Goal: Task Accomplishment & Management: Manage account settings

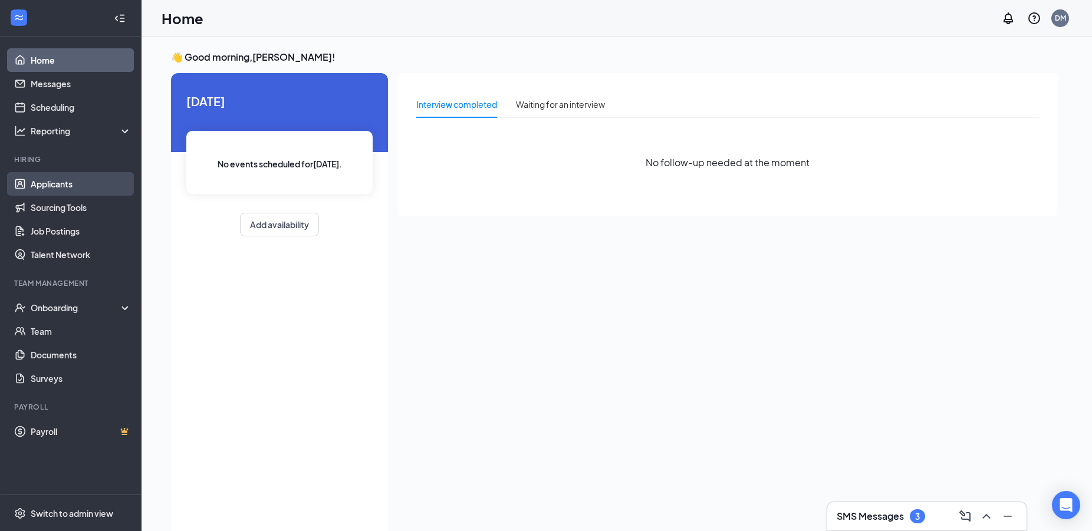
click at [58, 180] on link "Applicants" at bounding box center [81, 184] width 101 height 24
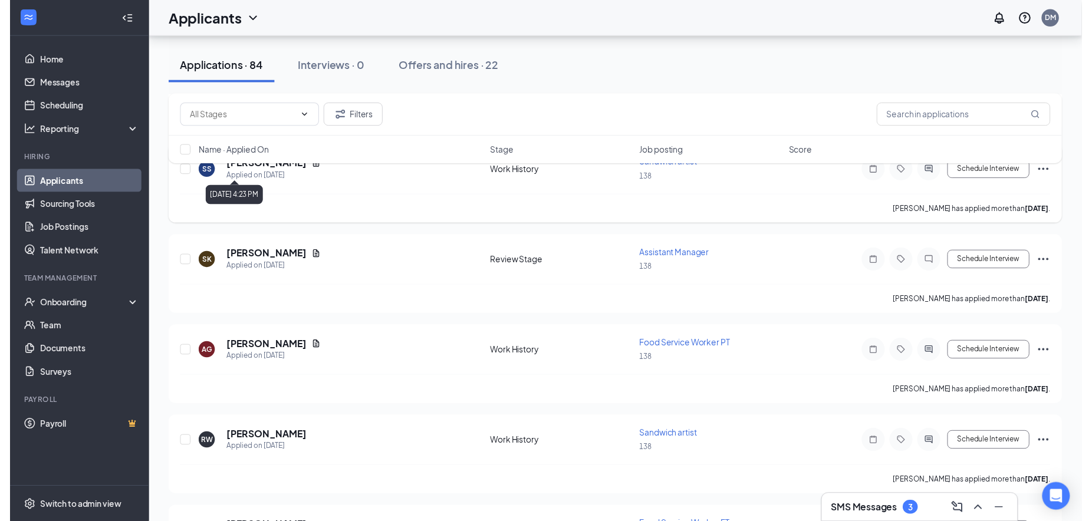
scroll to position [842, 0]
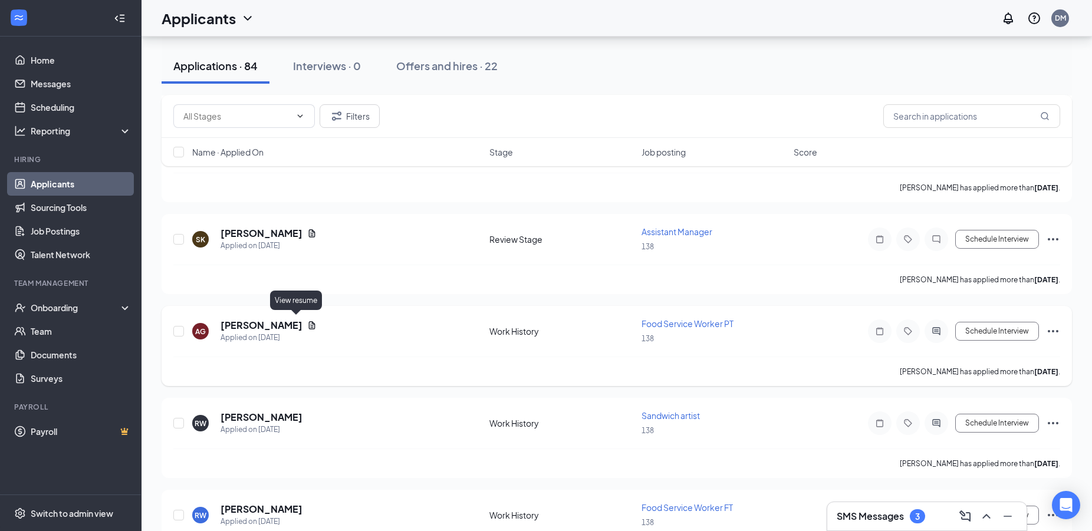
click at [307, 322] on icon "Document" at bounding box center [311, 325] width 9 height 9
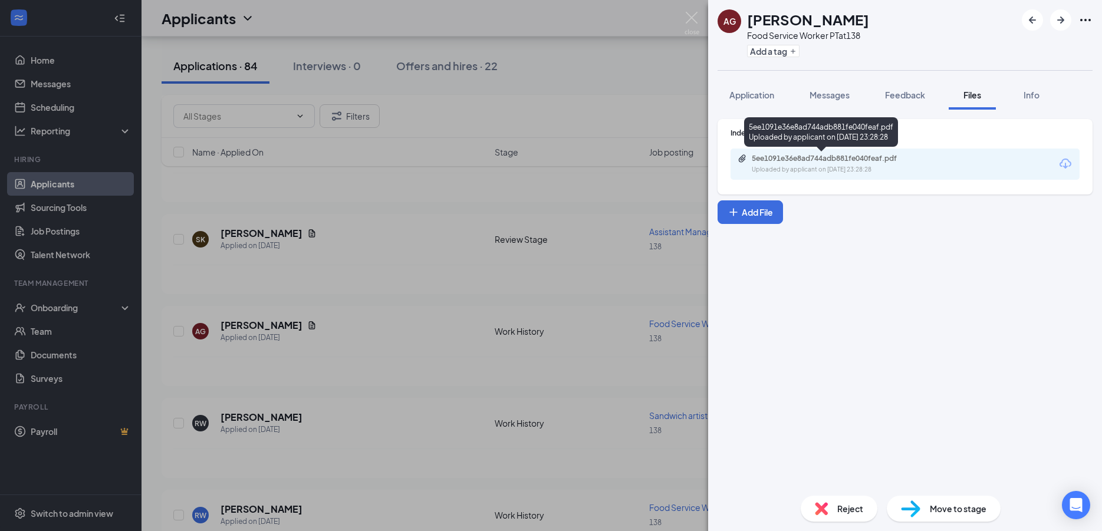
click at [785, 162] on div "5ee1091e36e8ad744adb881fe040feaf.pdf" at bounding box center [834, 158] width 165 height 9
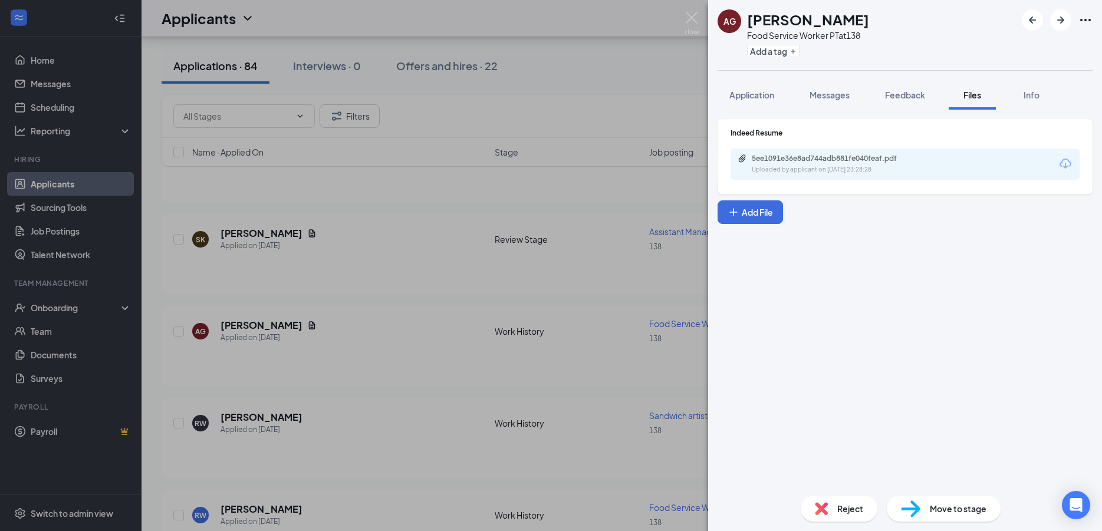
click at [445, 334] on div "AG [PERSON_NAME] Food Service Worker PT at 138 Add a tag Application Messages F…" at bounding box center [551, 265] width 1102 height 531
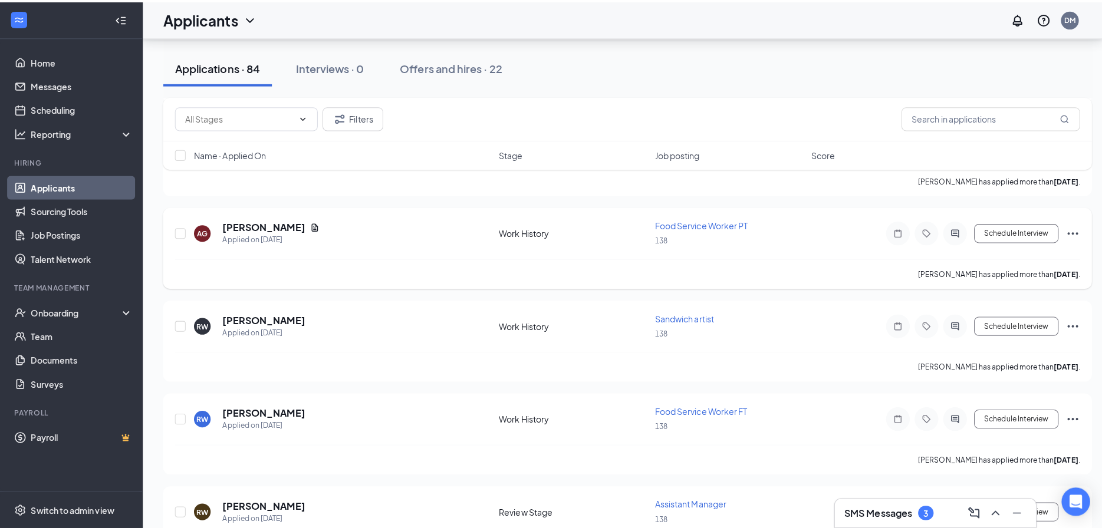
scroll to position [962, 0]
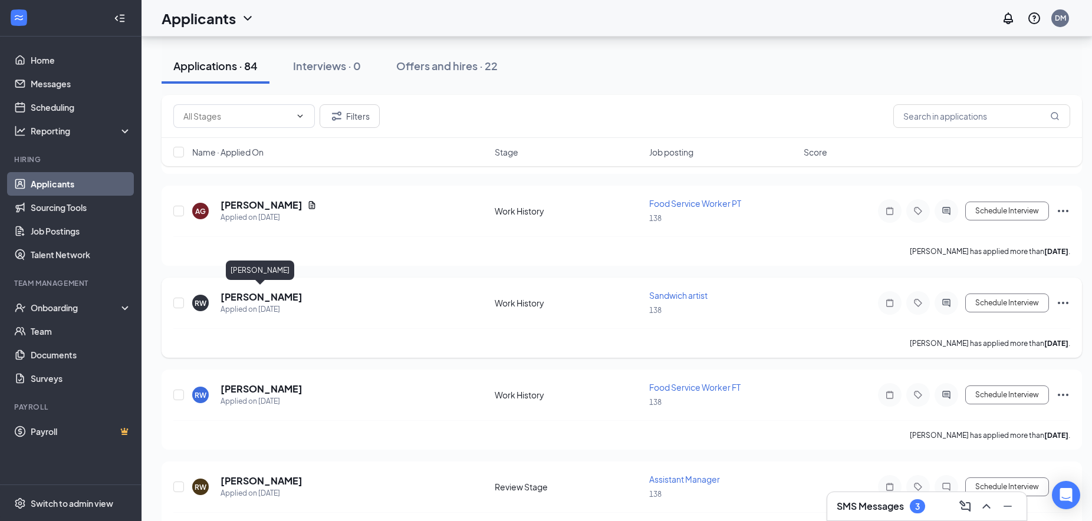
click at [268, 295] on h5 "[PERSON_NAME]" at bounding box center [262, 297] width 82 height 13
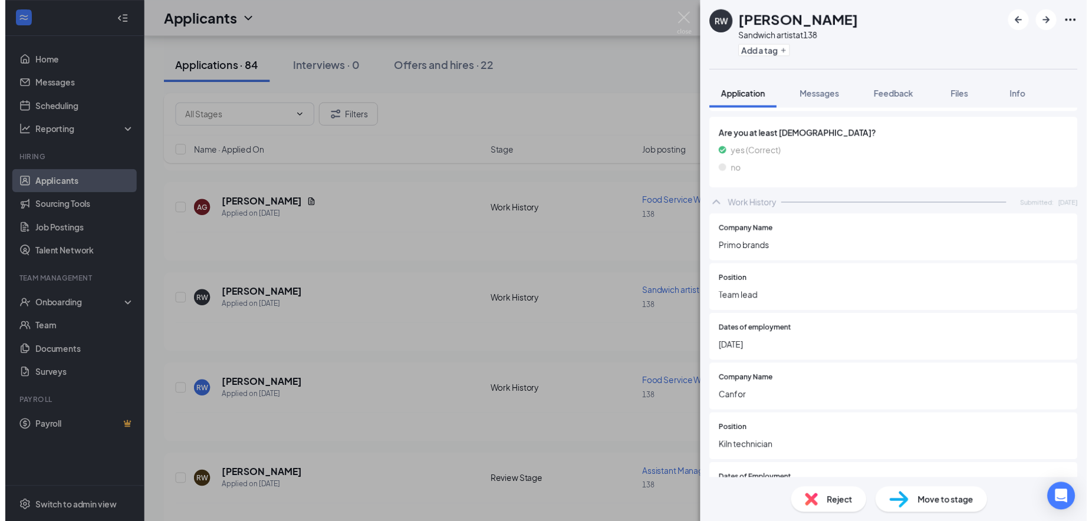
scroll to position [691, 0]
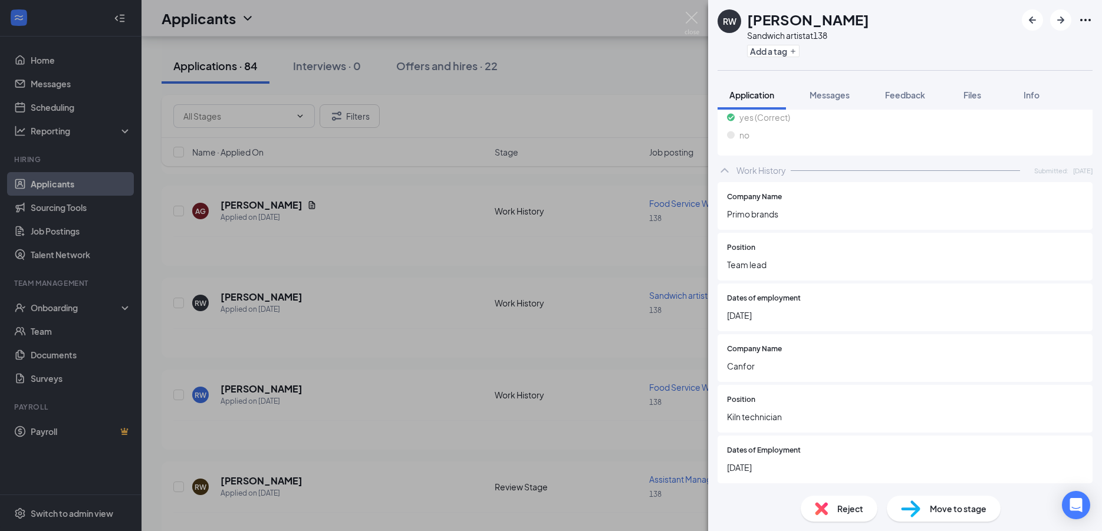
click at [623, 279] on div "RW [PERSON_NAME] Sandwich artist at 138 Add a tag Application Messages Feedback…" at bounding box center [551, 265] width 1102 height 531
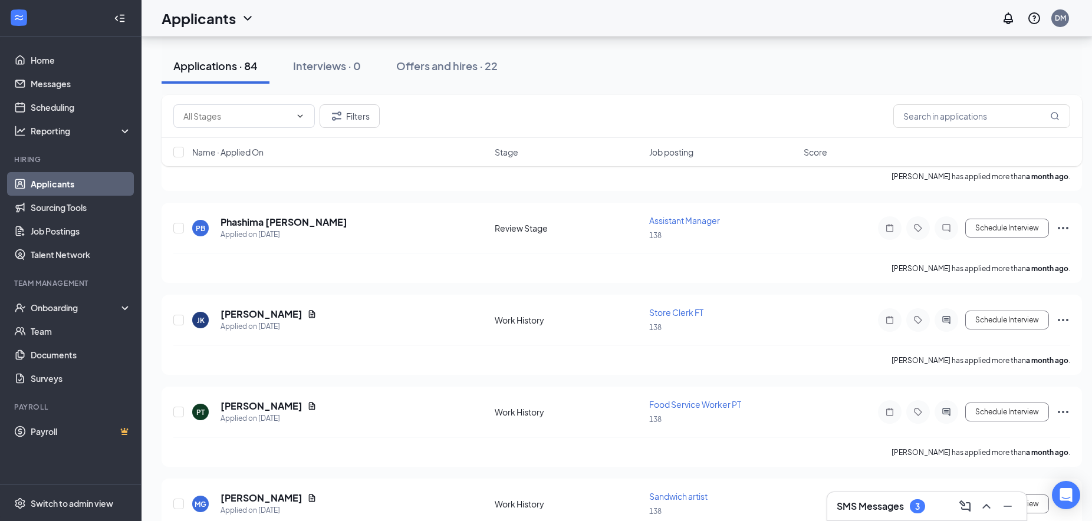
scroll to position [6798, 0]
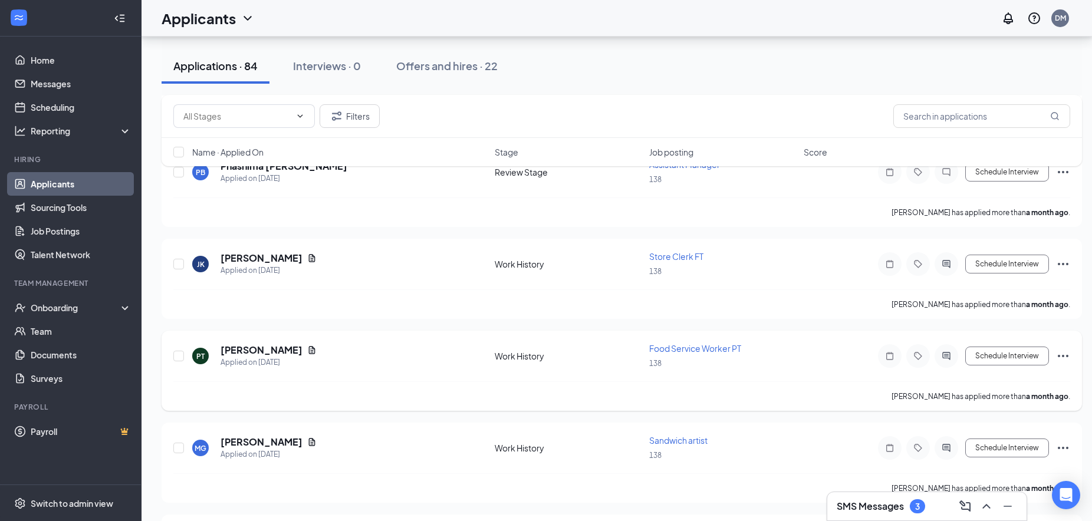
click at [1068, 349] on icon "Ellipses" at bounding box center [1063, 356] width 14 height 14
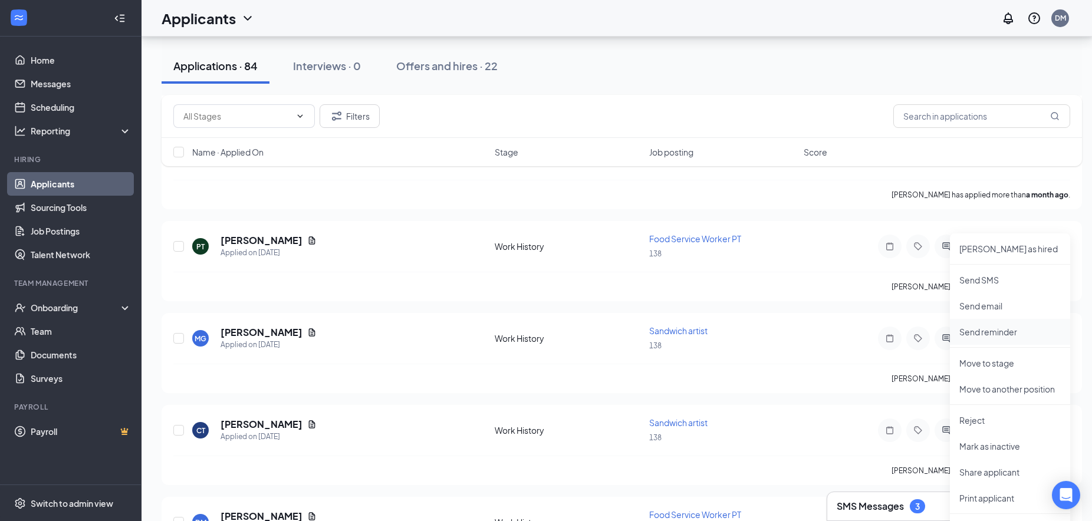
scroll to position [6918, 0]
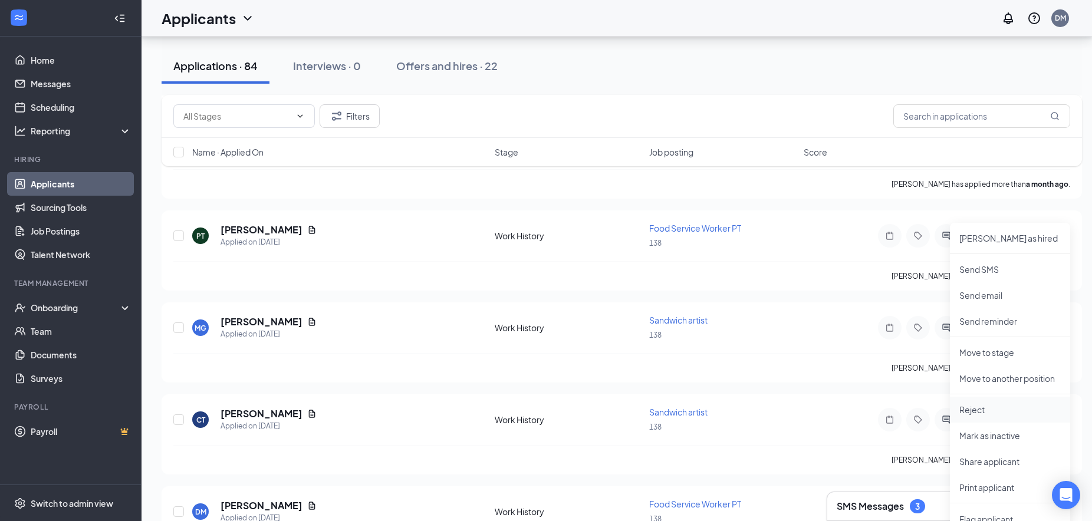
click at [977, 409] on p "Reject" at bounding box center [1010, 410] width 101 height 12
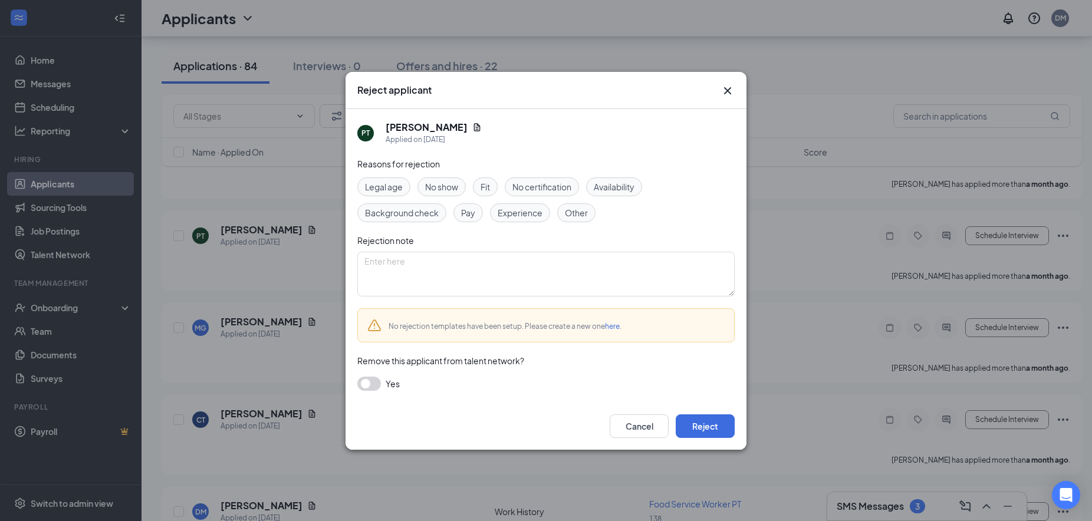
click at [583, 208] on span "Other" at bounding box center [576, 212] width 23 height 13
click at [732, 89] on icon "Cross" at bounding box center [728, 91] width 14 height 14
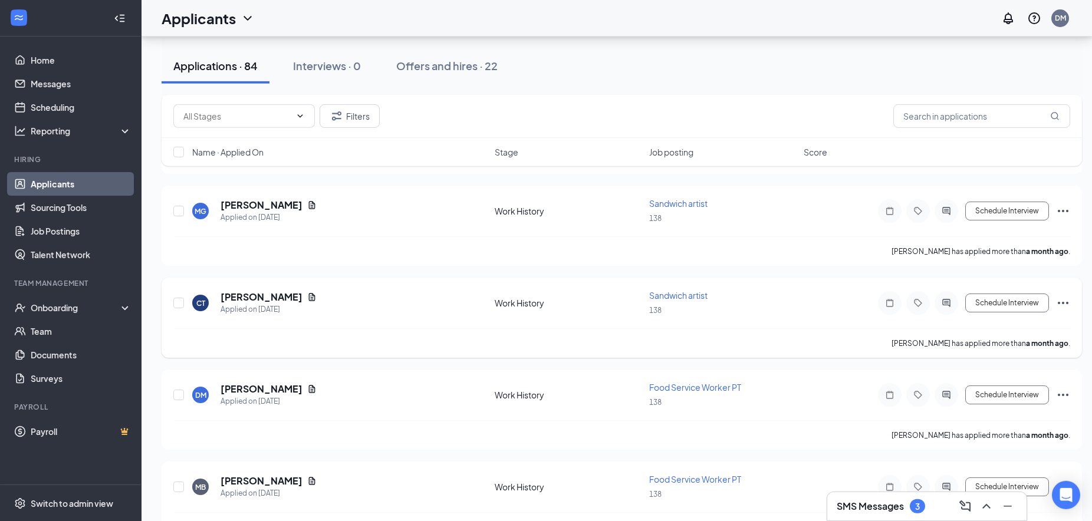
scroll to position [7038, 0]
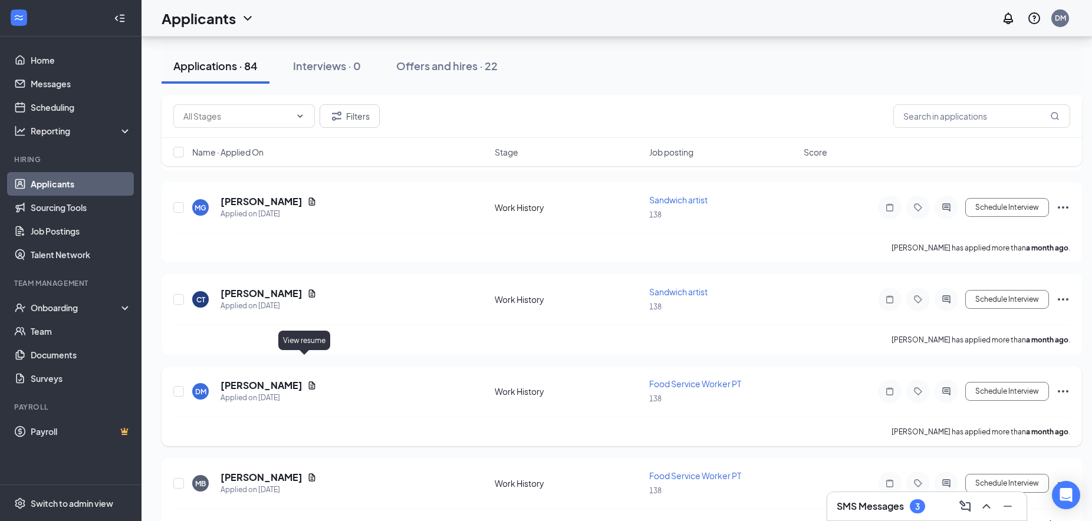
click at [309, 382] on icon "Document" at bounding box center [312, 386] width 6 height 8
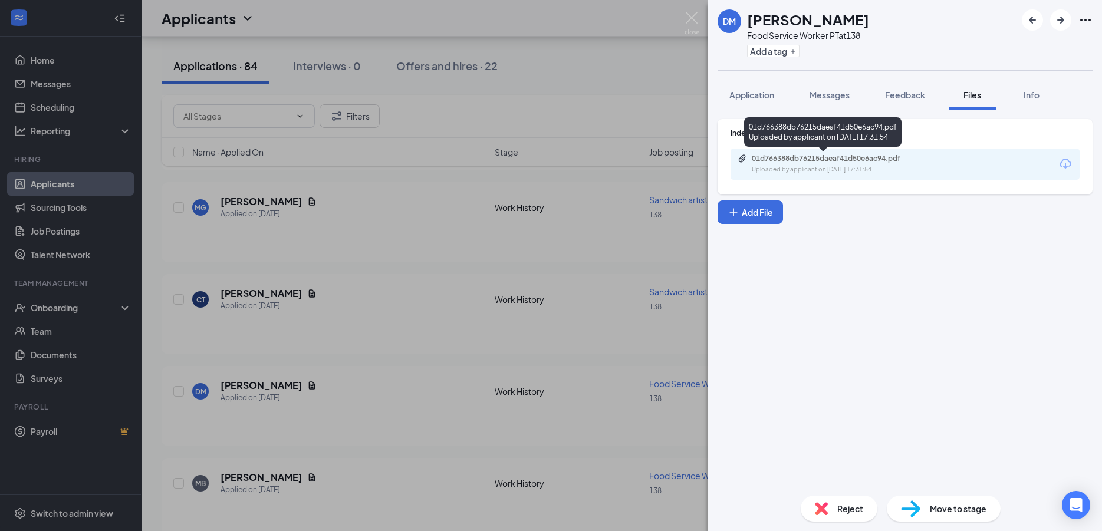
click at [784, 166] on div "Uploaded by applicant on [DATE] 17:31:54" at bounding box center [840, 169] width 177 height 9
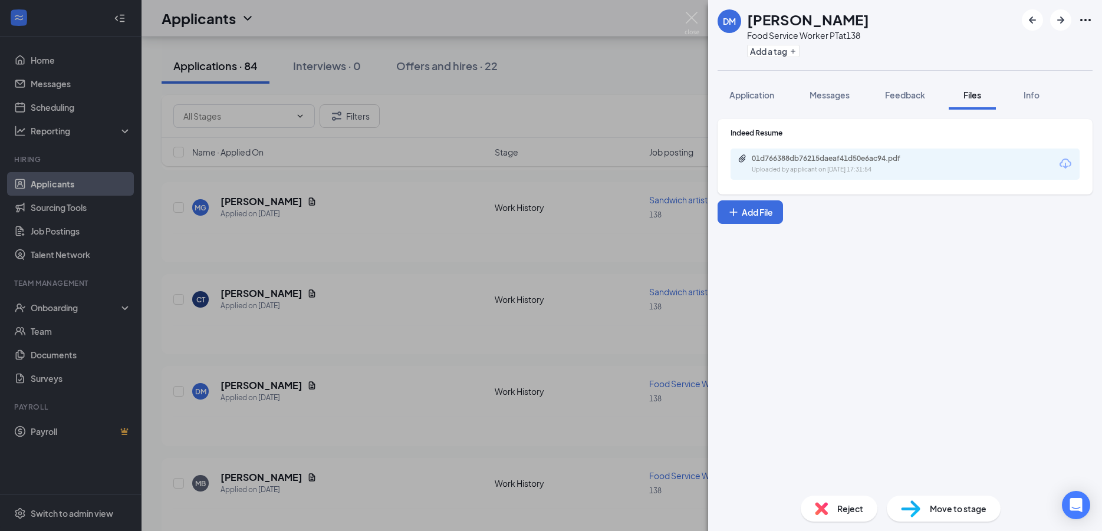
click at [442, 245] on div "[PERSON_NAME] Food Service Worker PT at 138 Add a tag Application Messages Feed…" at bounding box center [551, 265] width 1102 height 531
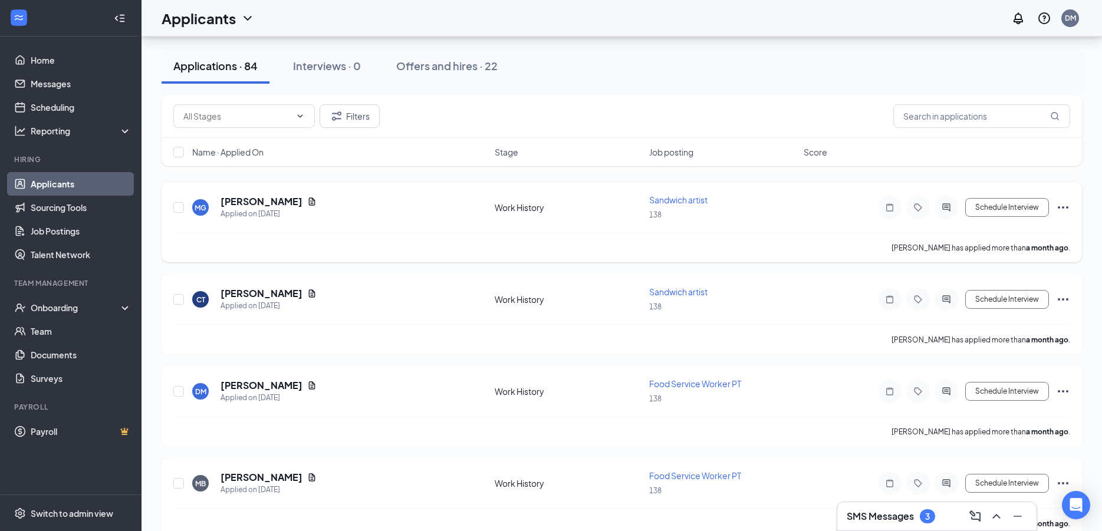
click at [406, 233] on div "[PERSON_NAME] has applied more than a month ago ." at bounding box center [621, 247] width 897 height 29
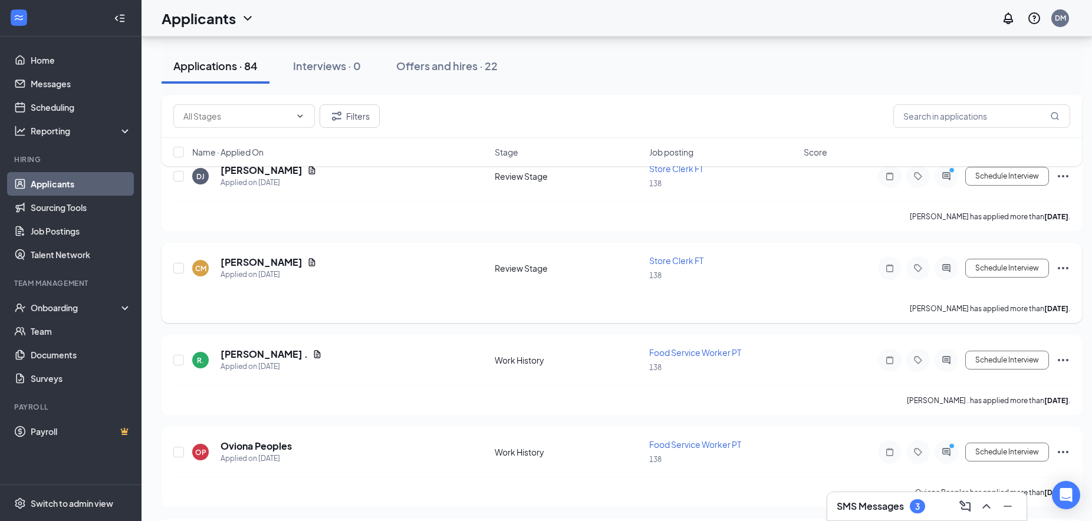
scroll to position [4646, 0]
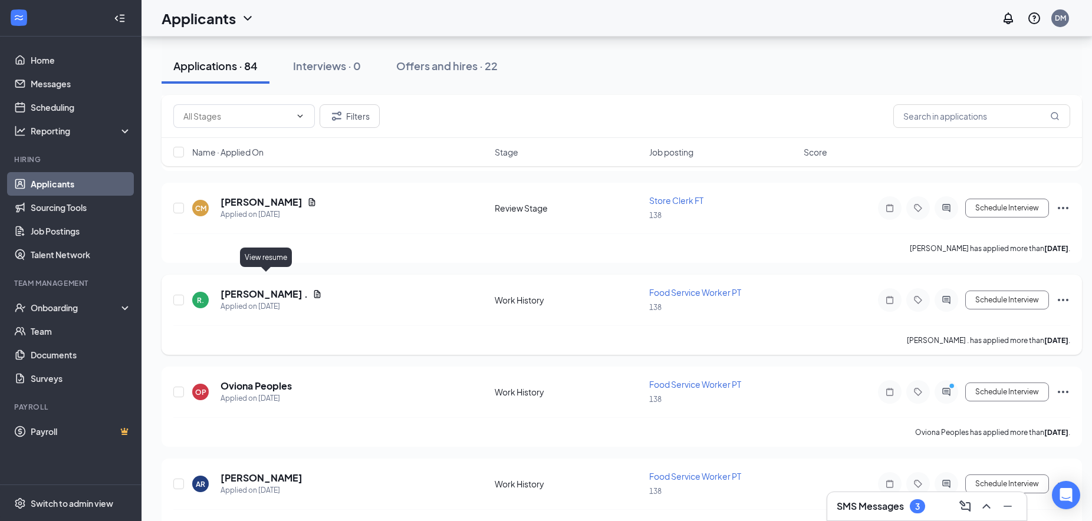
click at [314, 290] on icon "Document" at bounding box center [317, 294] width 6 height 8
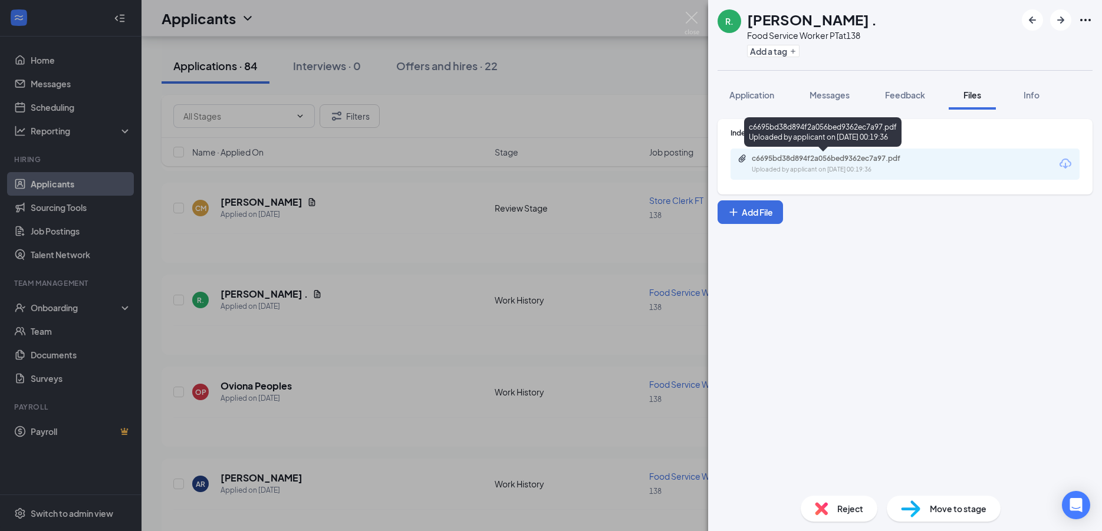
click at [872, 164] on div "c6695bd38d894f2a056bed9362ec7a97.pdf Uploaded by applicant on [DATE] 00:19:36" at bounding box center [833, 164] width 191 height 21
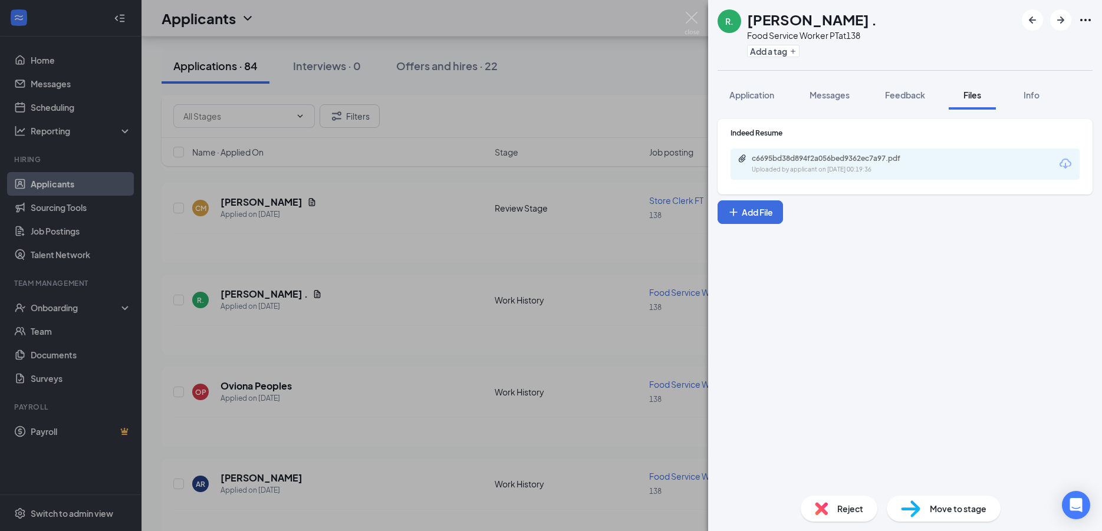
click at [358, 249] on div "[PERSON_NAME] . Food Service Worker PT at 138 Add a tag Application Messages Fe…" at bounding box center [551, 265] width 1102 height 531
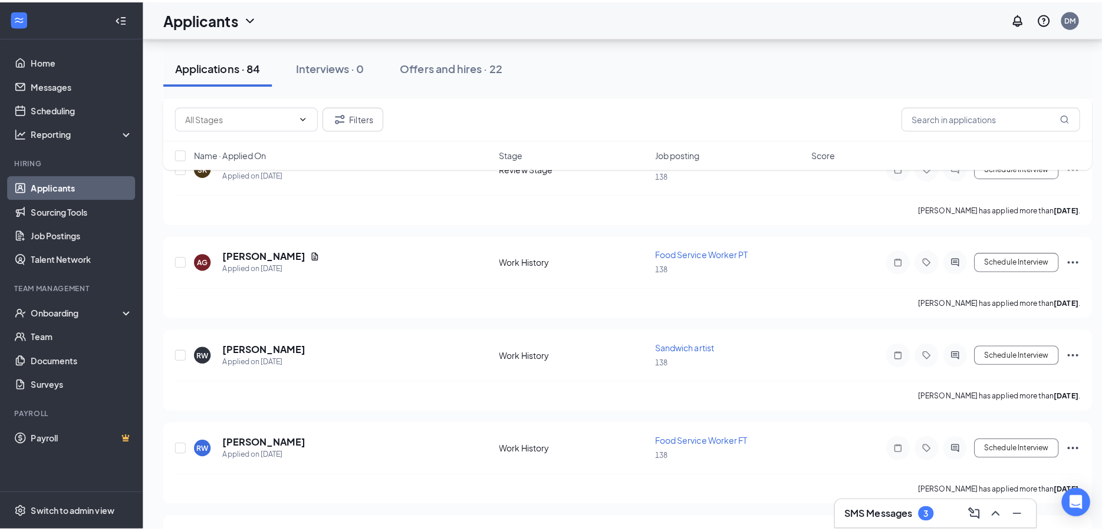
scroll to position [856, 0]
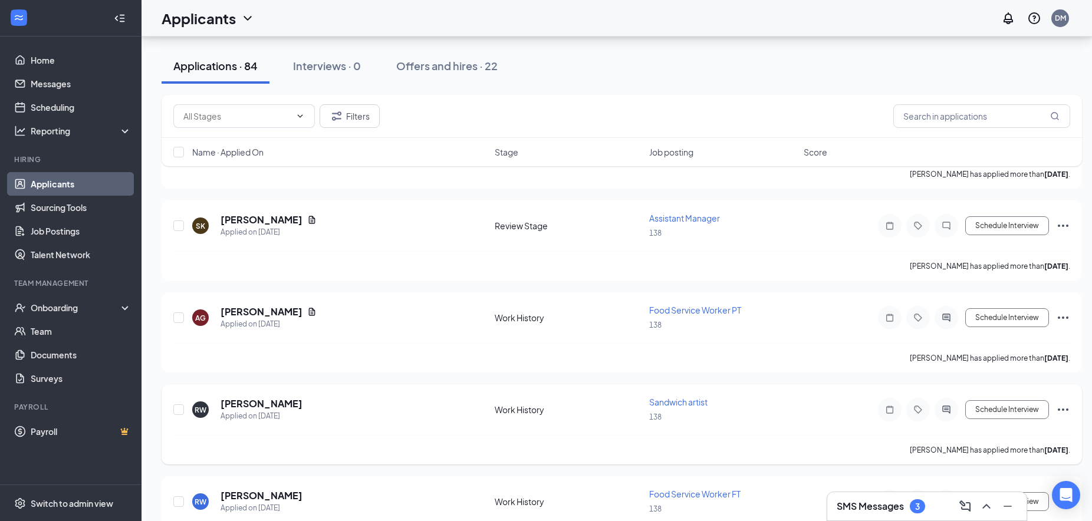
click at [205, 409] on div "RW" at bounding box center [201, 410] width 12 height 10
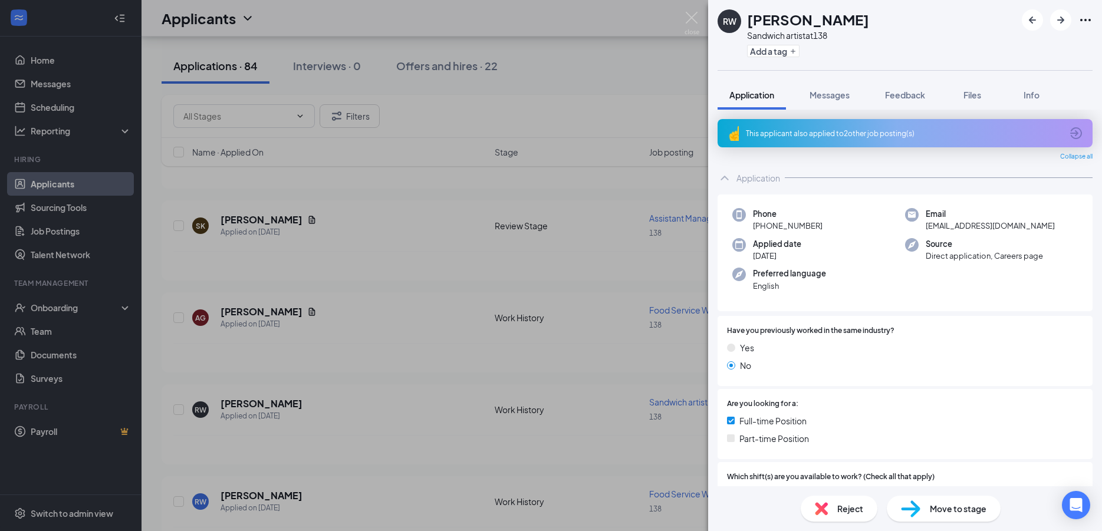
click at [632, 71] on div "RW [PERSON_NAME] Sandwich artist at 138 Add a tag Application Messages Feedback…" at bounding box center [551, 265] width 1102 height 531
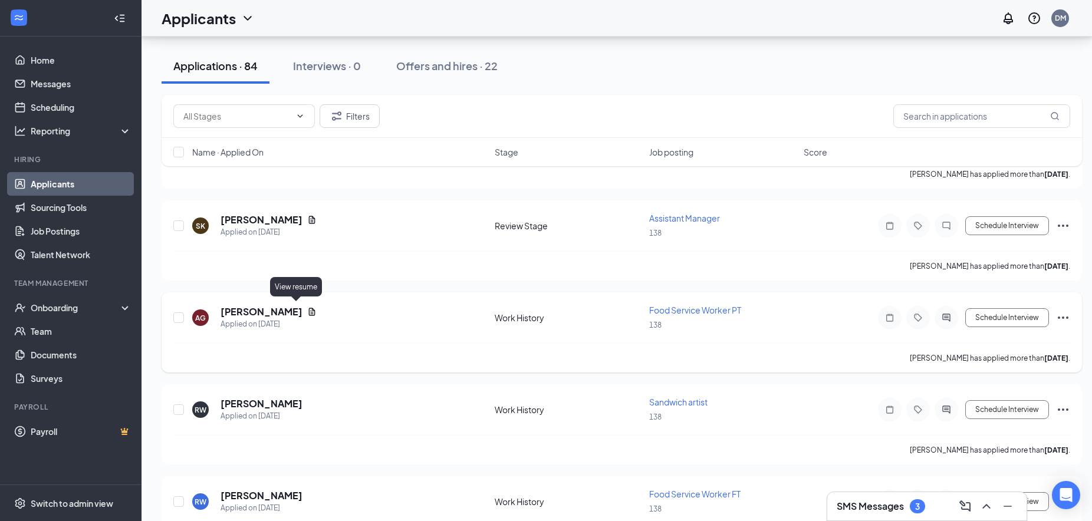
click at [307, 310] on icon "Document" at bounding box center [311, 311] width 9 height 9
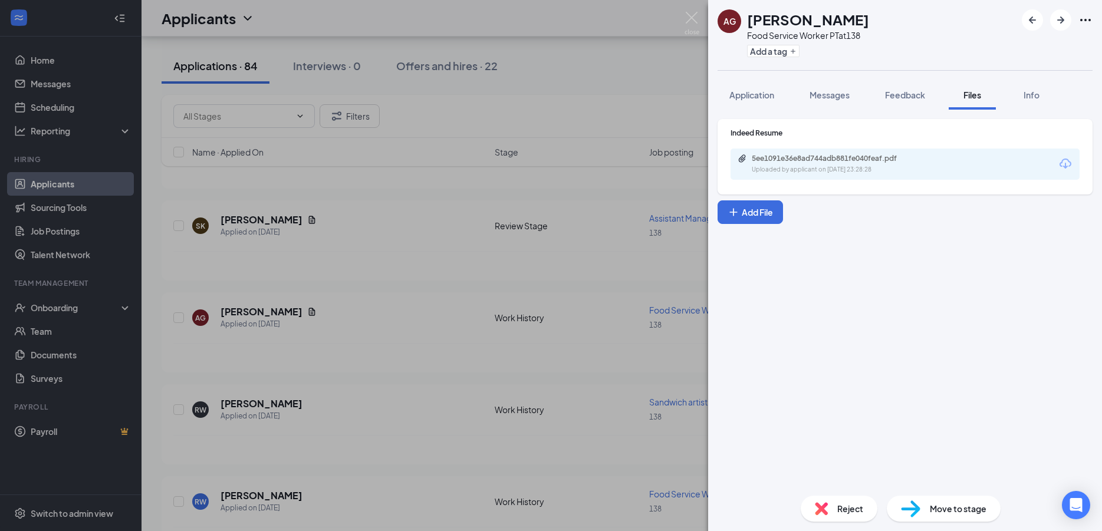
drag, startPoint x: 354, startPoint y: 311, endPoint x: 266, endPoint y: 310, distance: 87.9
click at [352, 311] on div "AG [PERSON_NAME] Food Service Worker PT at 138 Add a tag Application Messages F…" at bounding box center [551, 265] width 1102 height 531
click at [266, 310] on h5 "[PERSON_NAME]" at bounding box center [262, 311] width 82 height 13
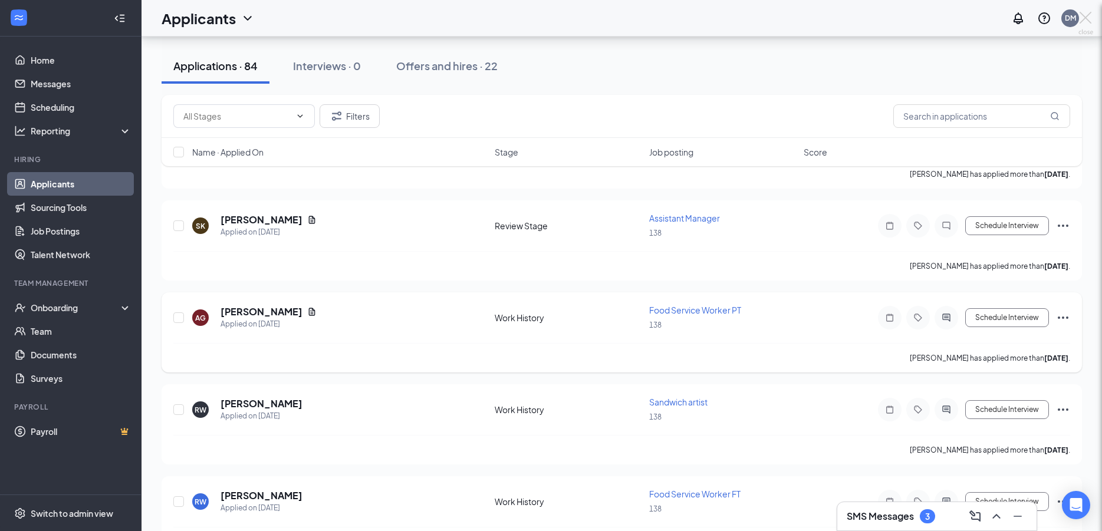
click at [267, 305] on h5 "[PERSON_NAME]" at bounding box center [262, 311] width 82 height 13
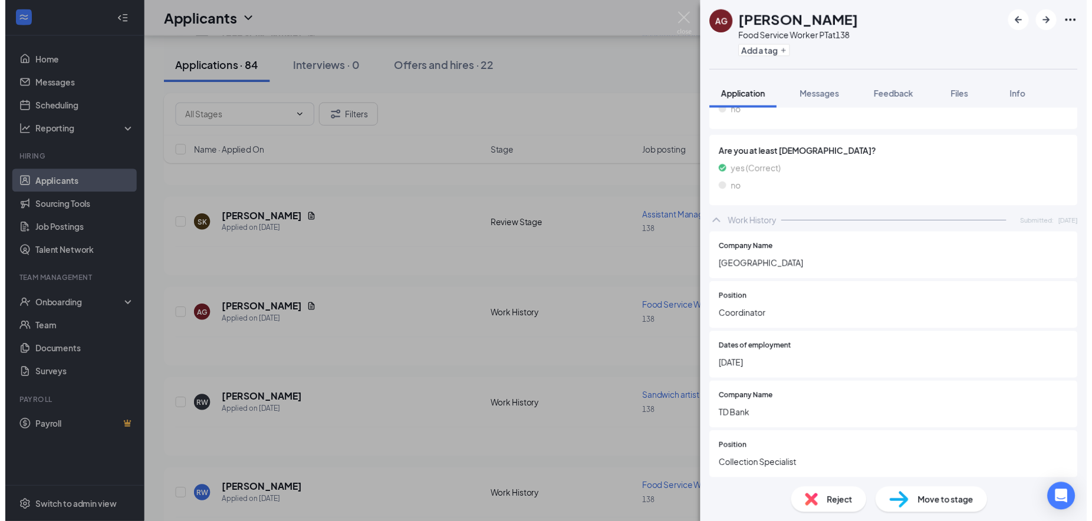
scroll to position [755, 0]
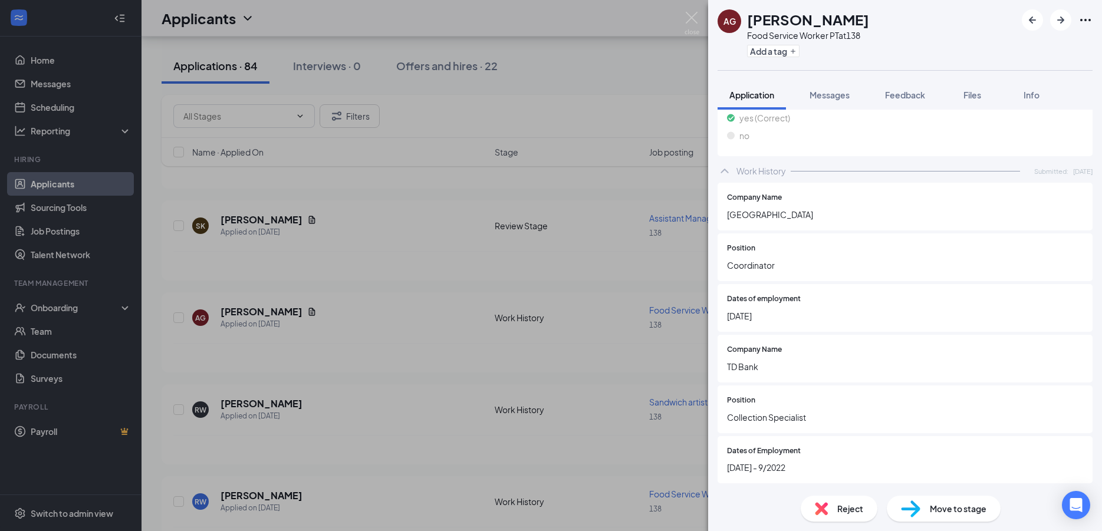
click at [682, 84] on div "AG [PERSON_NAME] Food Service Worker PT at 138 Add a tag Application Messages F…" at bounding box center [551, 265] width 1102 height 531
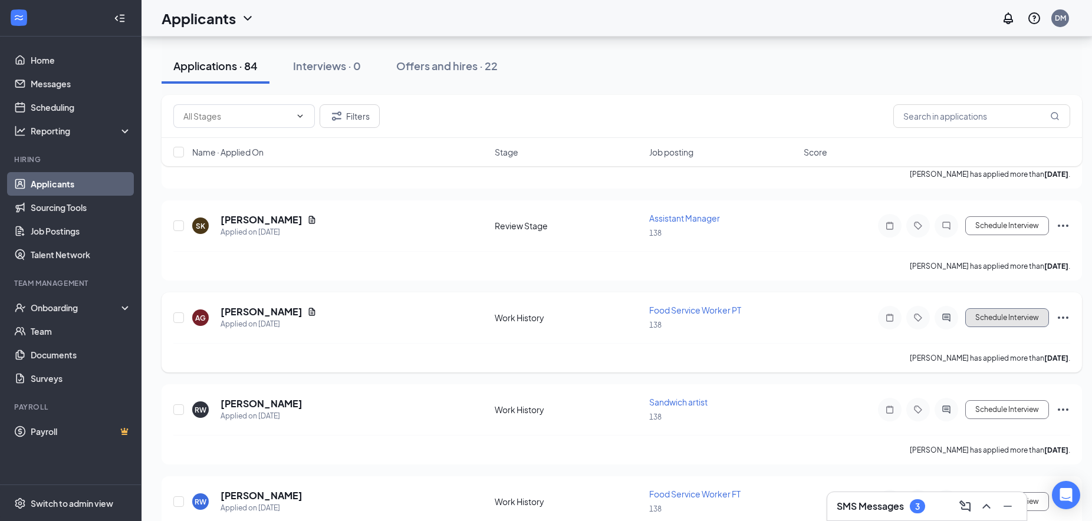
click at [1003, 316] on button "Schedule Interview" at bounding box center [1007, 317] width 84 height 19
type input "Review Stage (next stage)"
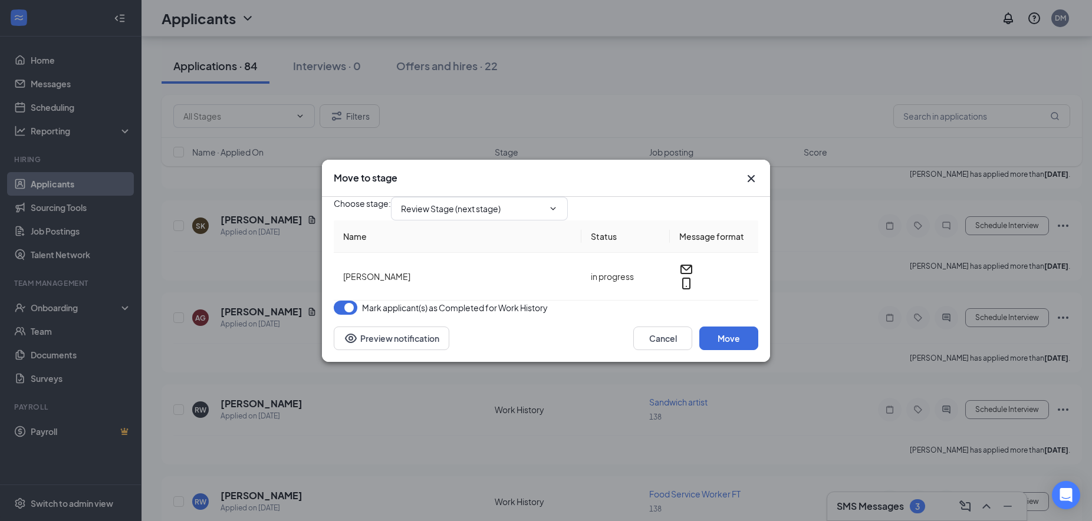
click at [748, 175] on icon "Cross" at bounding box center [751, 178] width 7 height 7
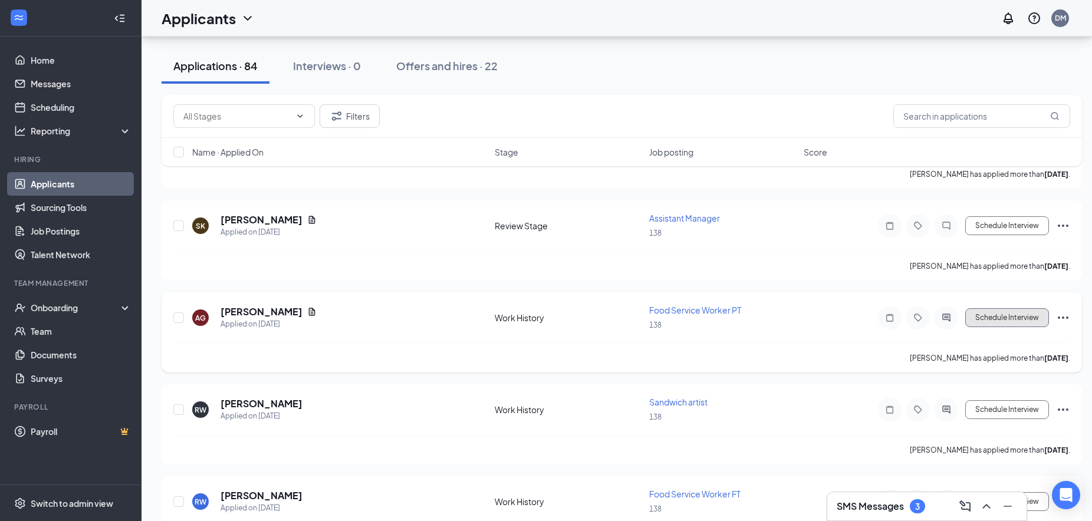
click at [995, 312] on button "Schedule Interview" at bounding box center [1007, 317] width 84 height 19
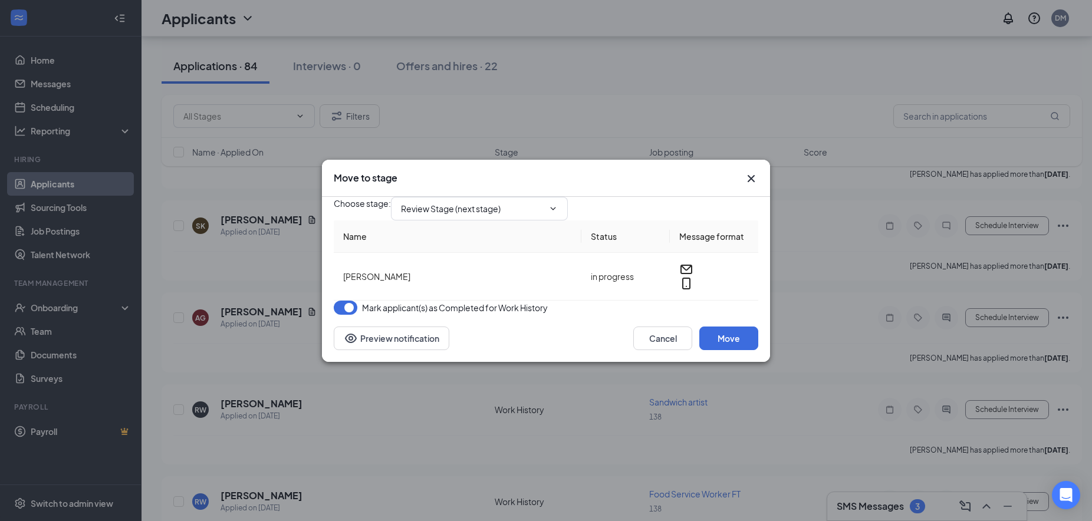
click at [767, 65] on div "Move to stage Choose stage : Review Stage (next stage) Name Status Message form…" at bounding box center [546, 260] width 1092 height 521
